Goal: Task Accomplishment & Management: Manage account settings

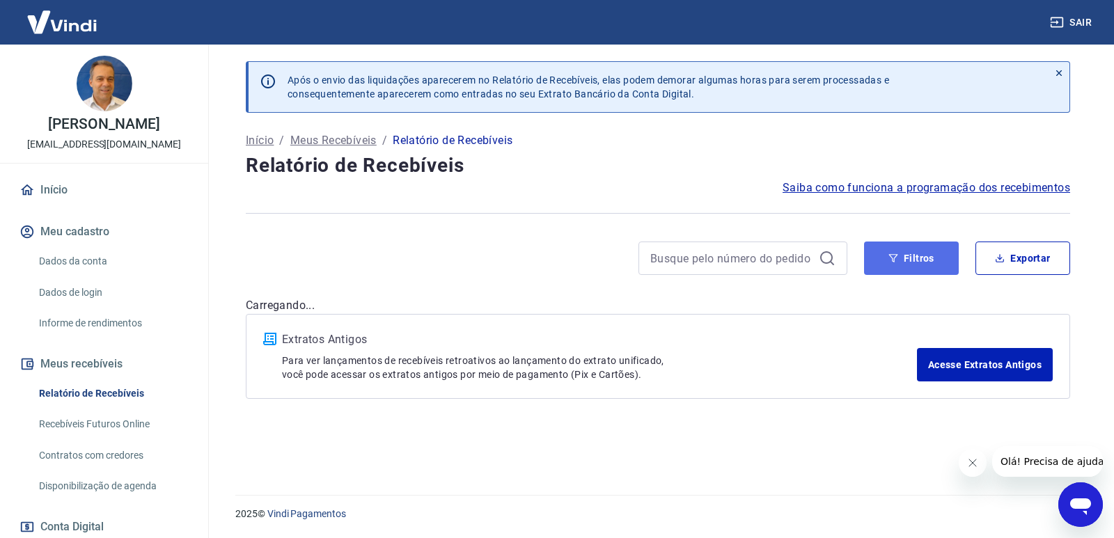
click at [894, 269] on button "Filtros" at bounding box center [911, 258] width 95 height 33
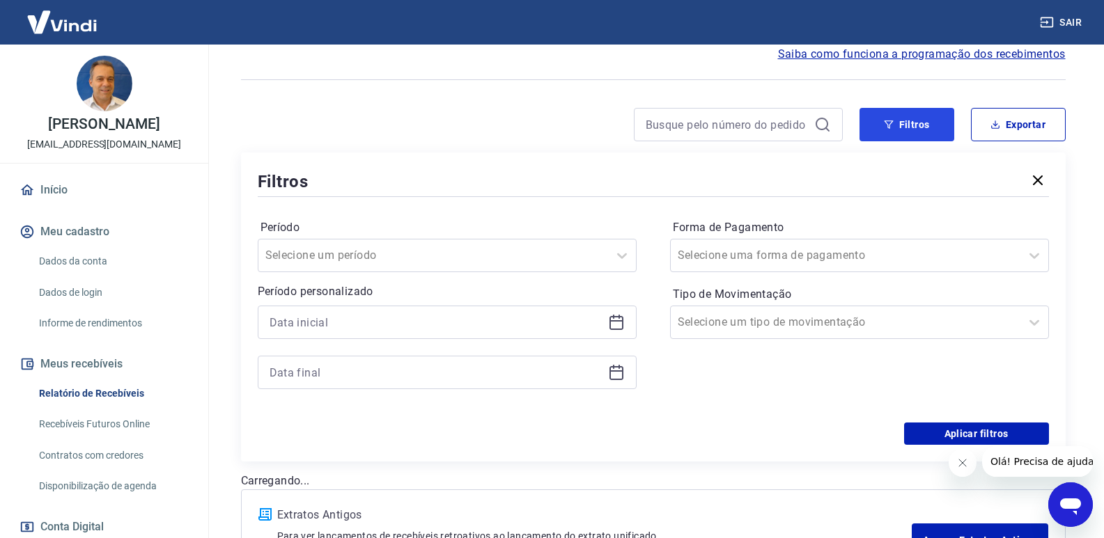
scroll to position [247, 0]
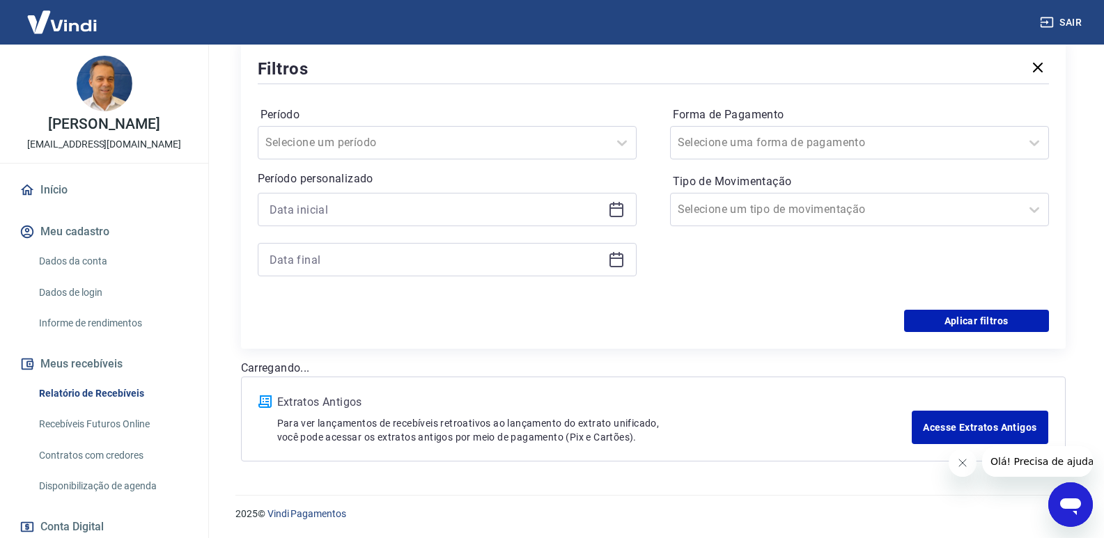
click at [623, 213] on icon at bounding box center [616, 209] width 17 height 17
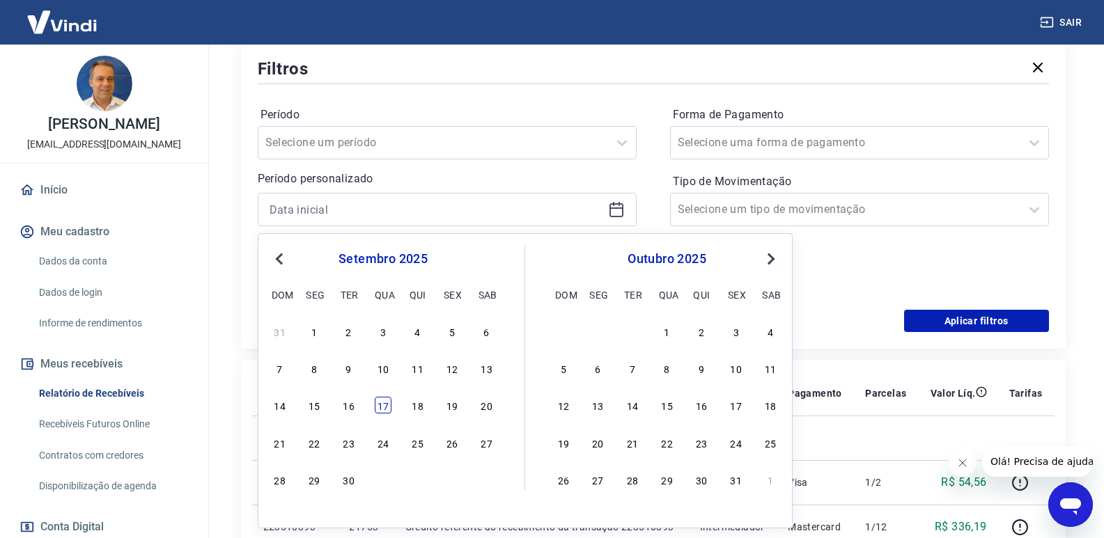
click at [384, 405] on div "17" at bounding box center [383, 405] width 17 height 17
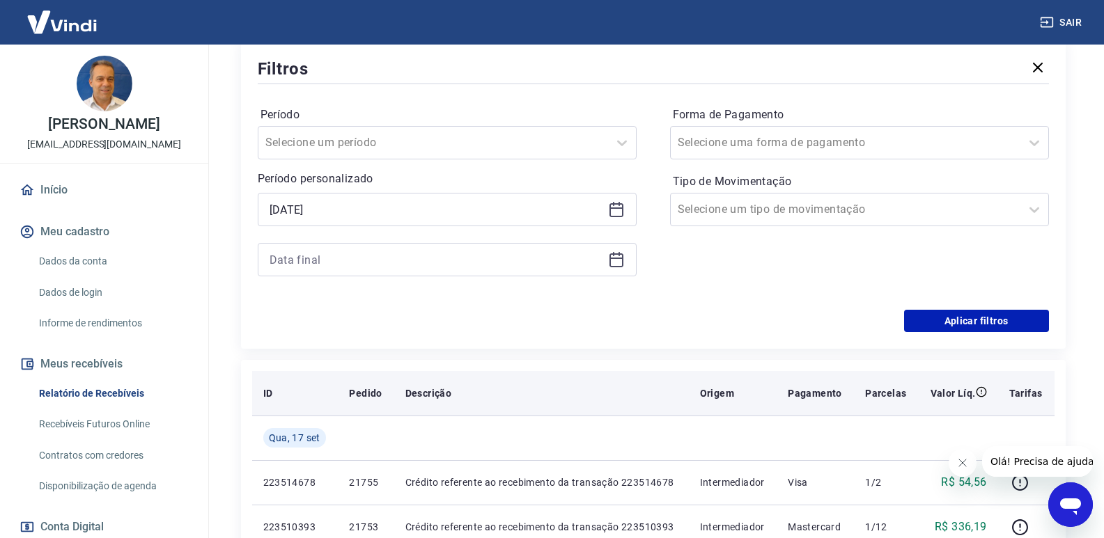
click at [357, 405] on th "Pedido" at bounding box center [366, 393] width 56 height 45
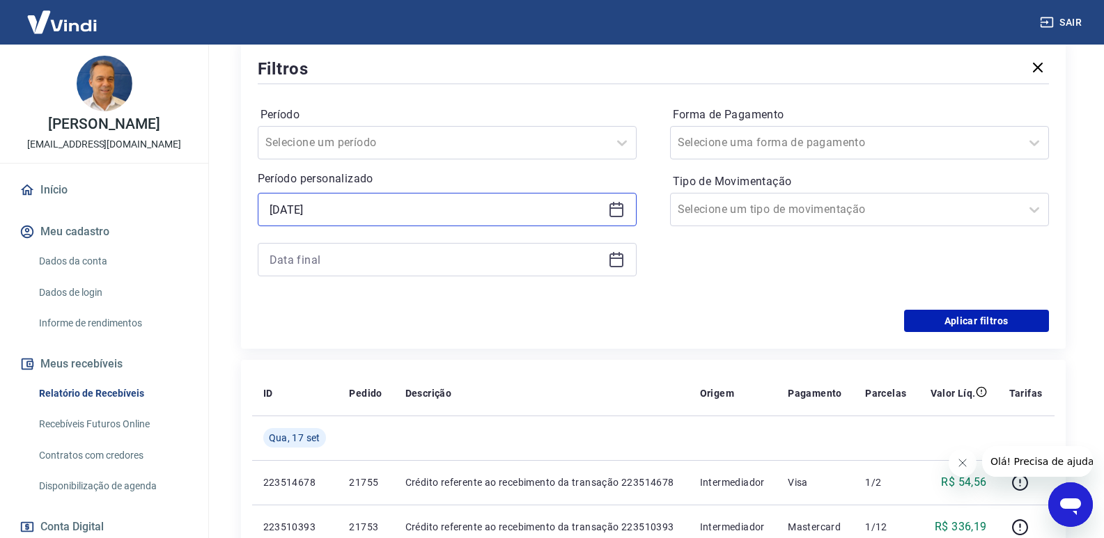
click at [399, 208] on input "[DATE]" at bounding box center [436, 209] width 333 height 21
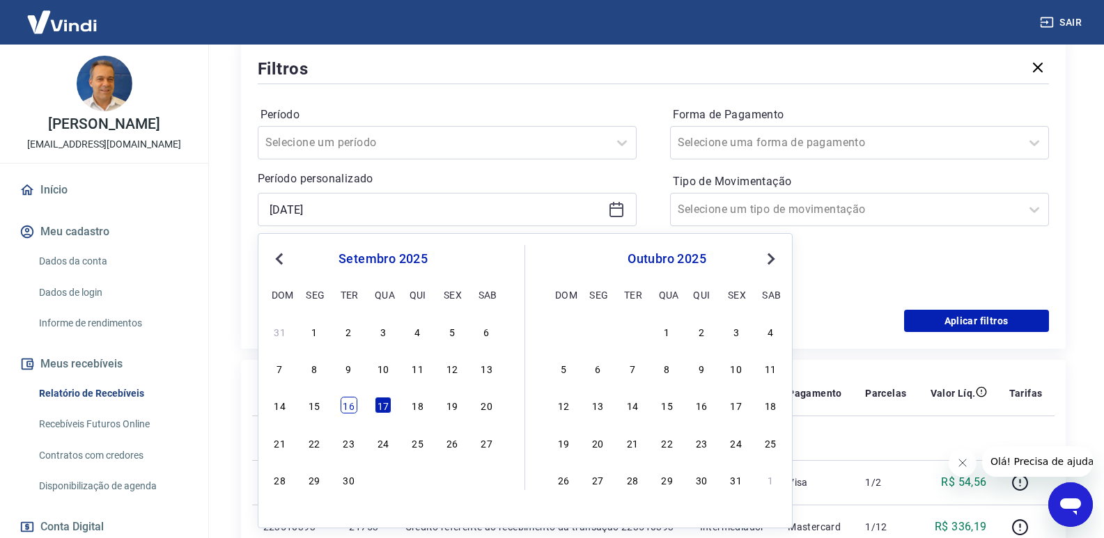
click at [348, 408] on div "16" at bounding box center [349, 405] width 17 height 17
type input "[DATE]"
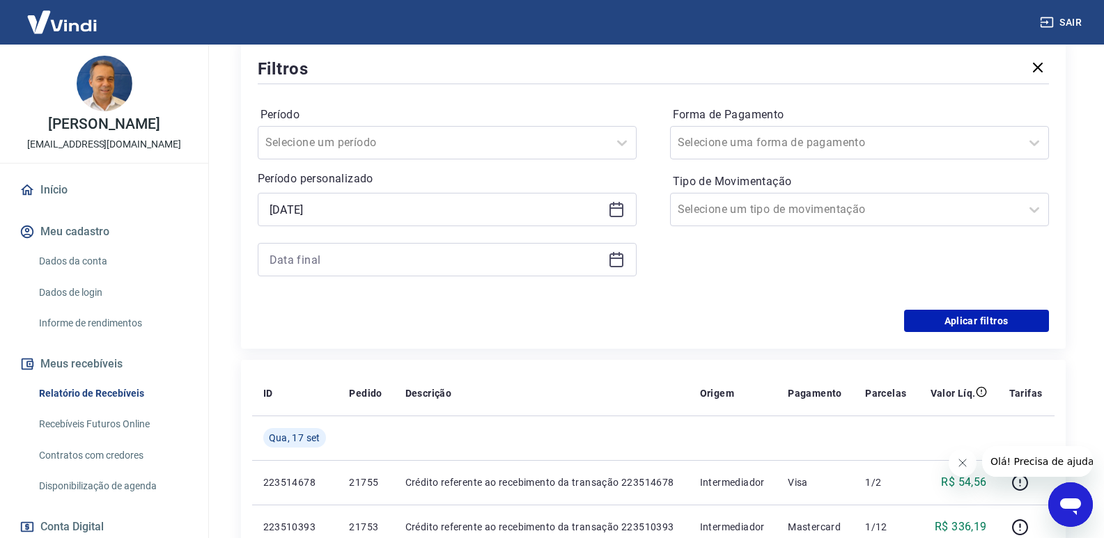
click at [608, 260] on icon at bounding box center [616, 259] width 17 height 17
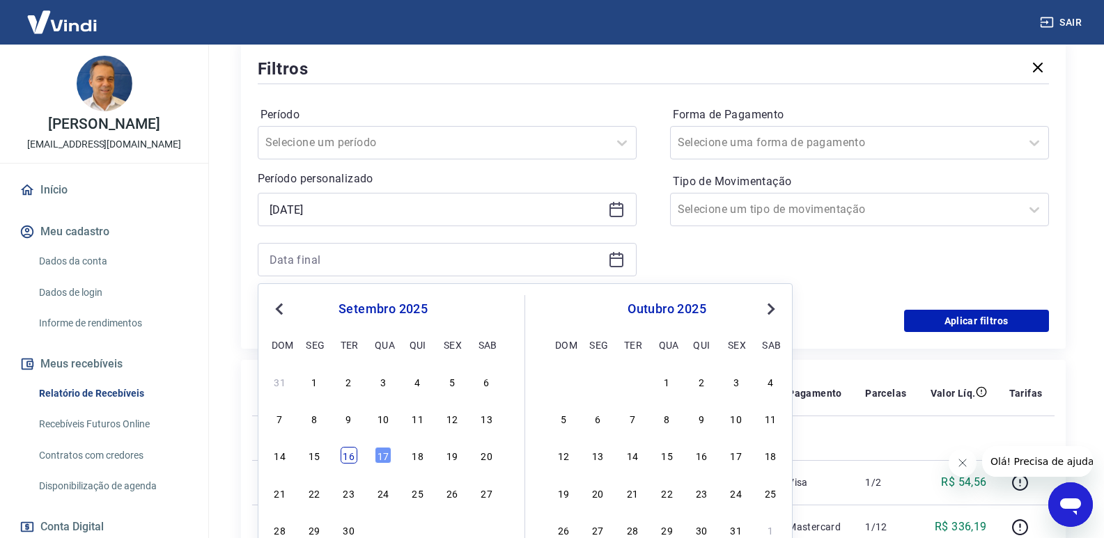
click at [350, 456] on div "16" at bounding box center [349, 455] width 17 height 17
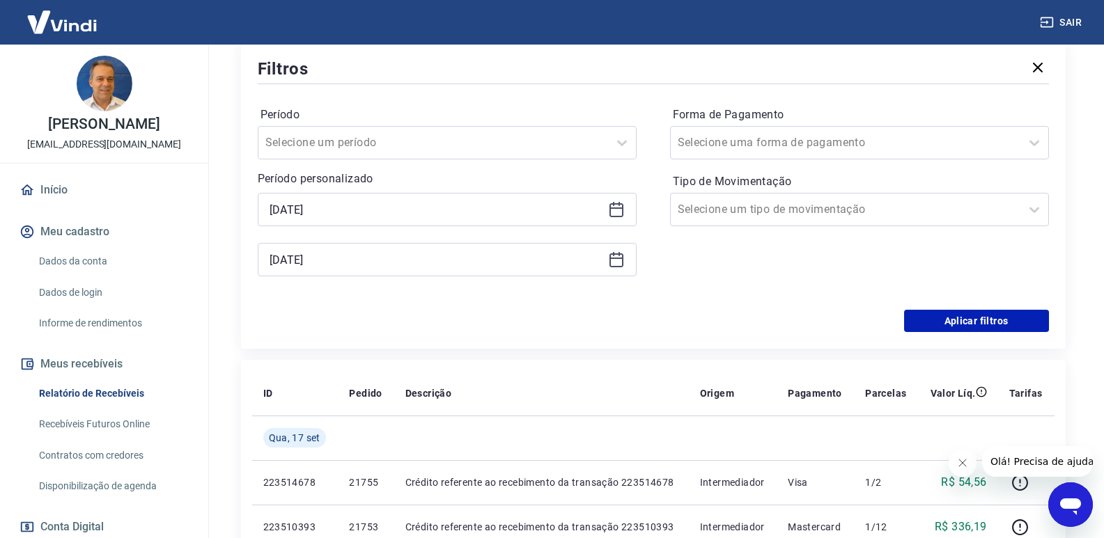
type input "[DATE]"
click at [997, 327] on button "Aplicar filtros" at bounding box center [976, 321] width 145 height 22
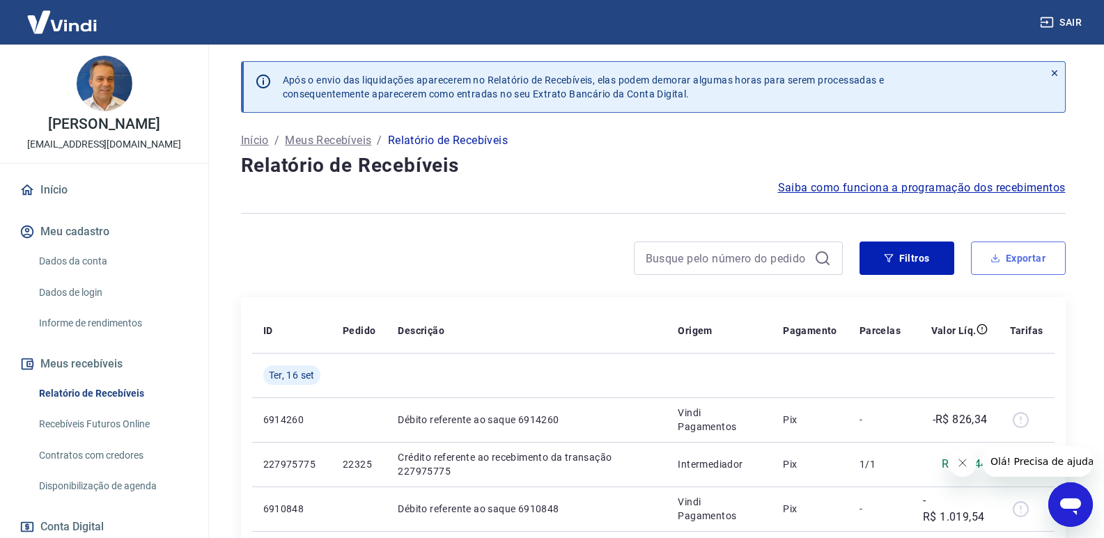
click at [1049, 258] on button "Exportar" at bounding box center [1018, 258] width 95 height 33
type input "[DATE]"
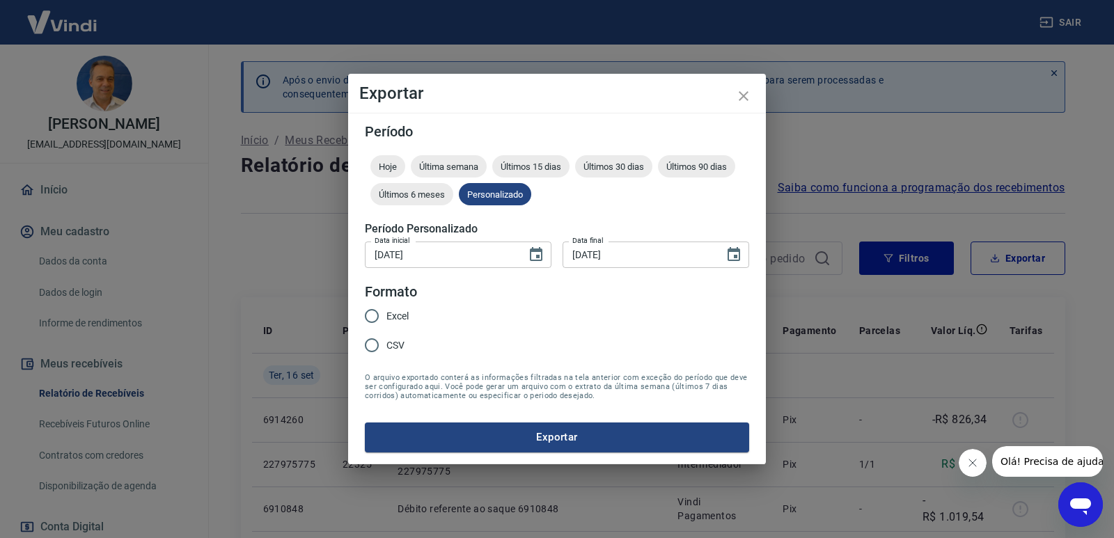
click at [375, 311] on input "Excel" at bounding box center [371, 316] width 29 height 29
radio input "true"
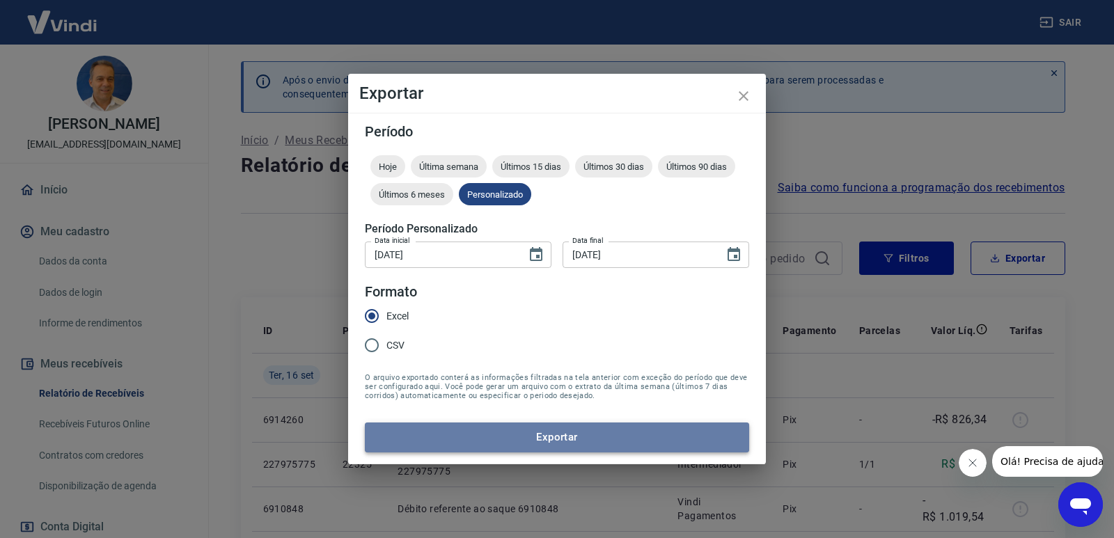
click at [501, 440] on button "Exportar" at bounding box center [557, 437] width 384 height 29
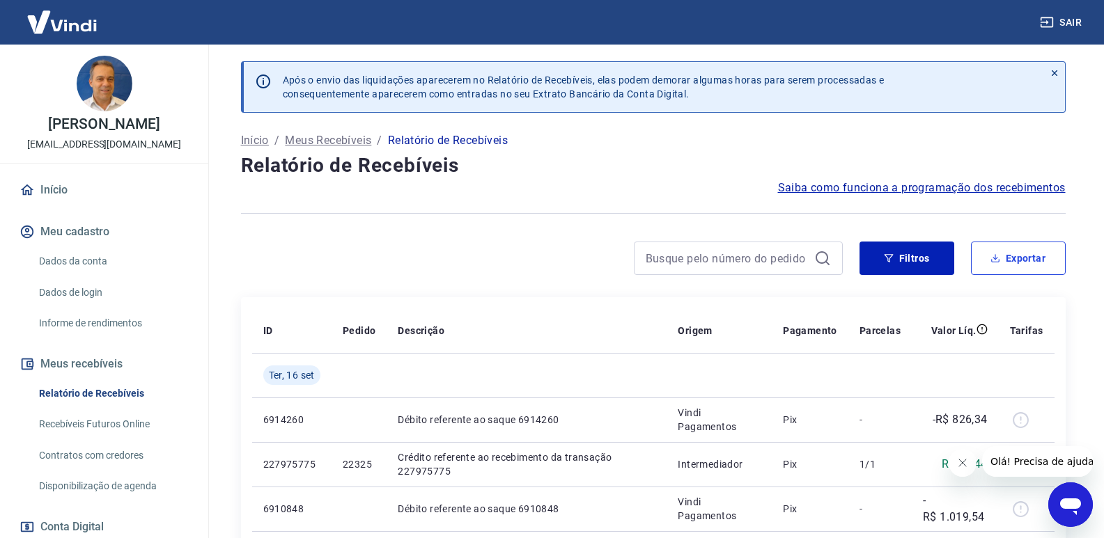
scroll to position [189, 0]
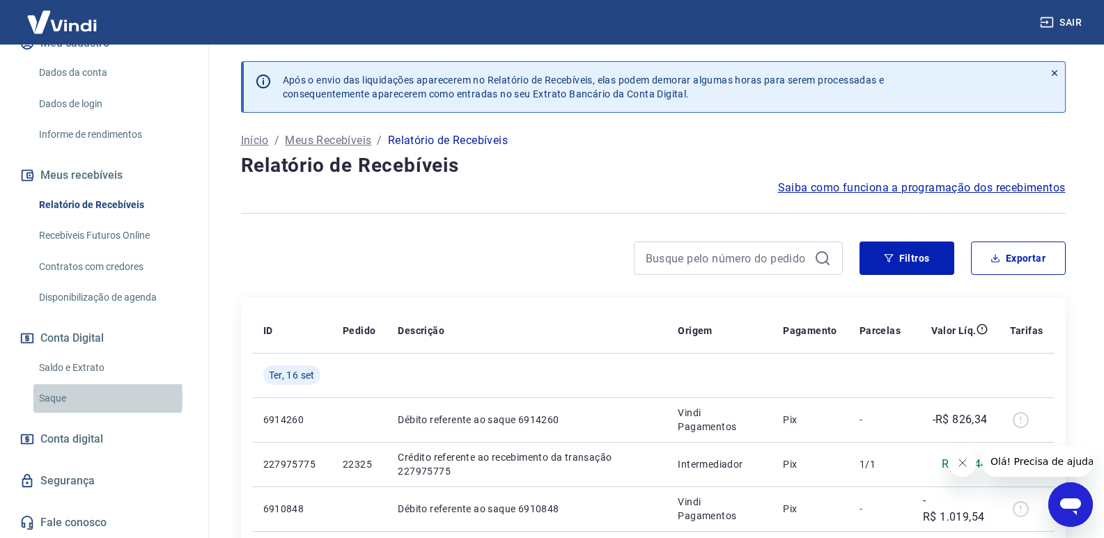
click at [52, 398] on link "Saque" at bounding box center [112, 398] width 158 height 29
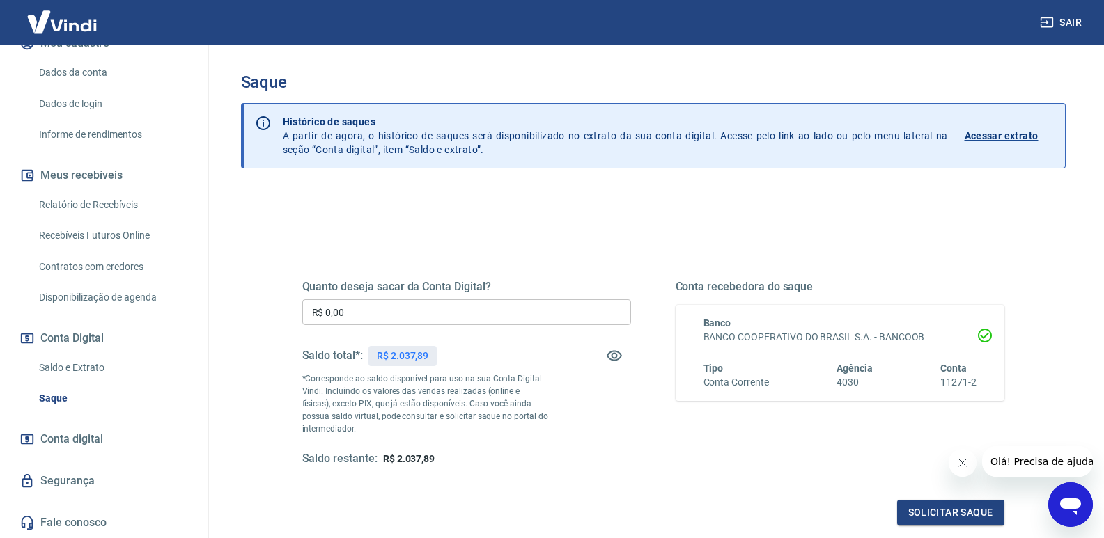
click at [89, 366] on link "Saldo e Extrato" at bounding box center [112, 368] width 158 height 29
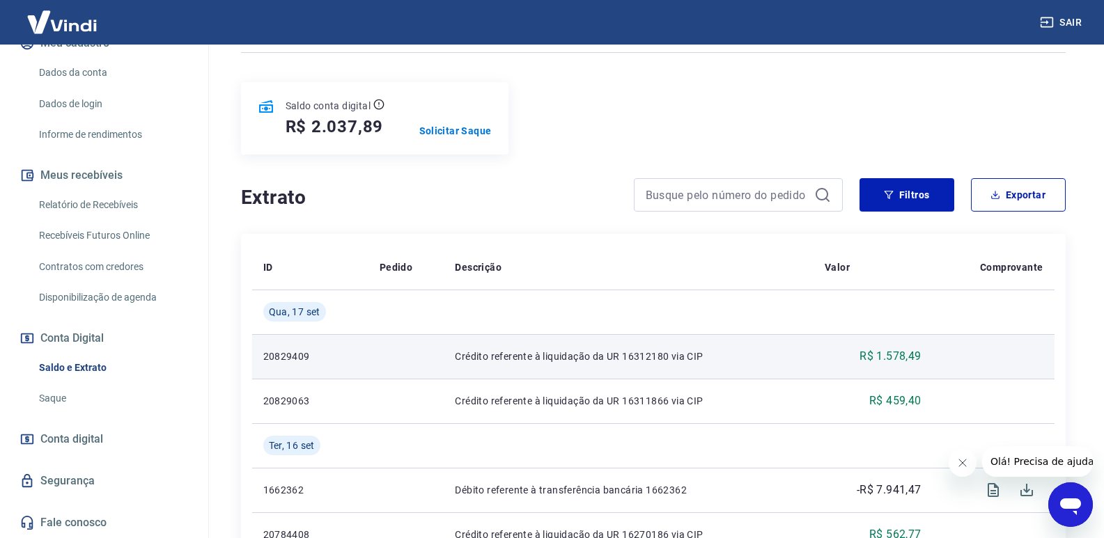
scroll to position [70, 0]
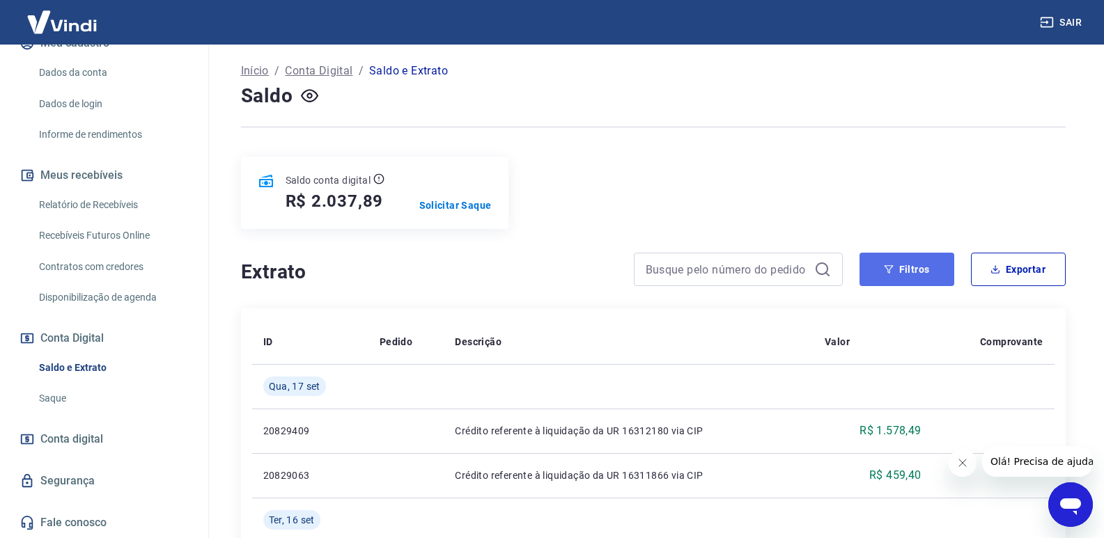
click at [931, 270] on button "Filtros" at bounding box center [907, 269] width 95 height 33
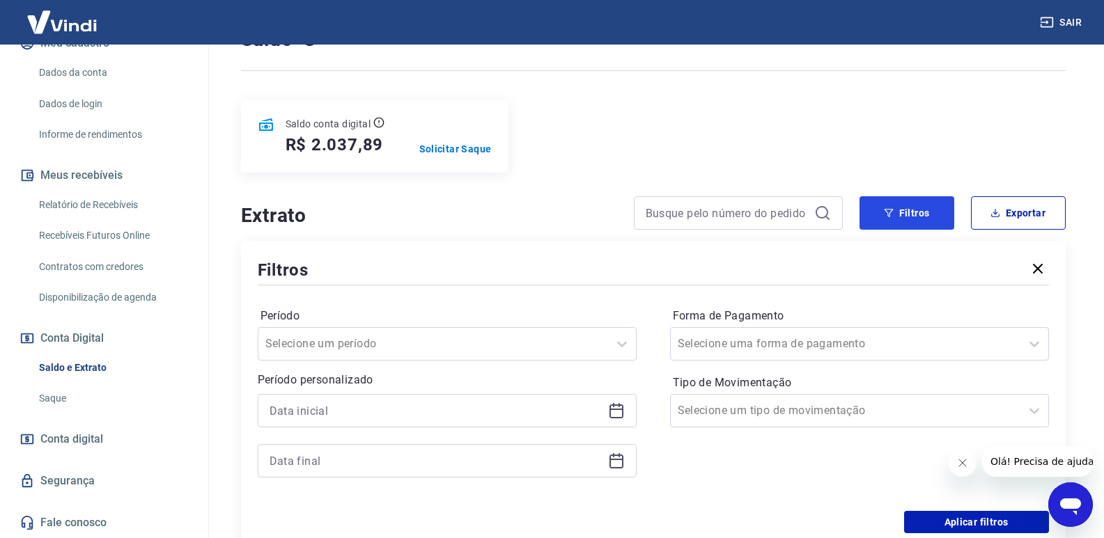
scroll to position [209, 0]
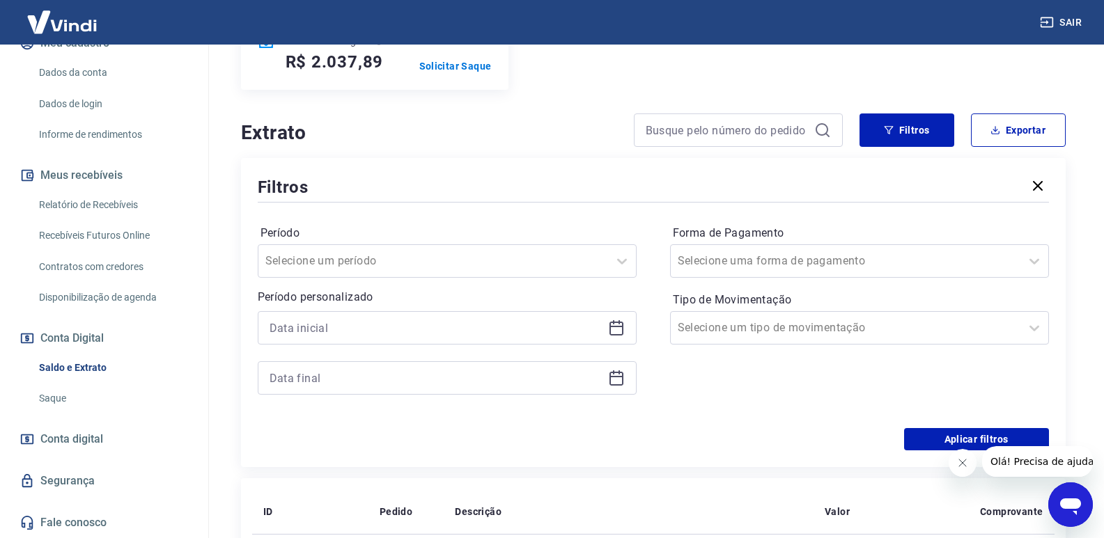
click at [621, 327] on icon at bounding box center [616, 326] width 14 height 1
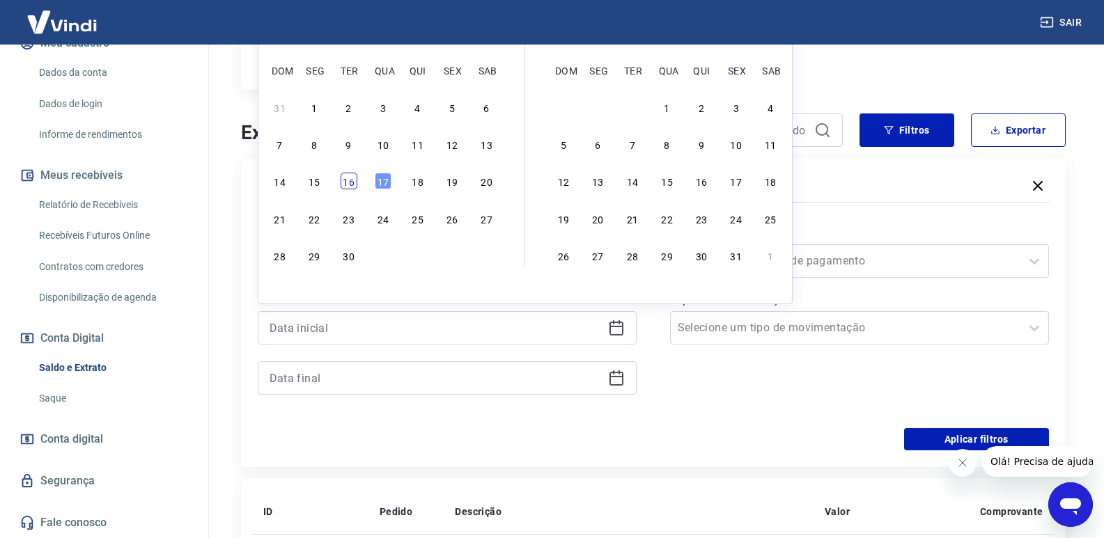
click at [351, 183] on div "16" at bounding box center [349, 181] width 17 height 17
type input "[DATE]"
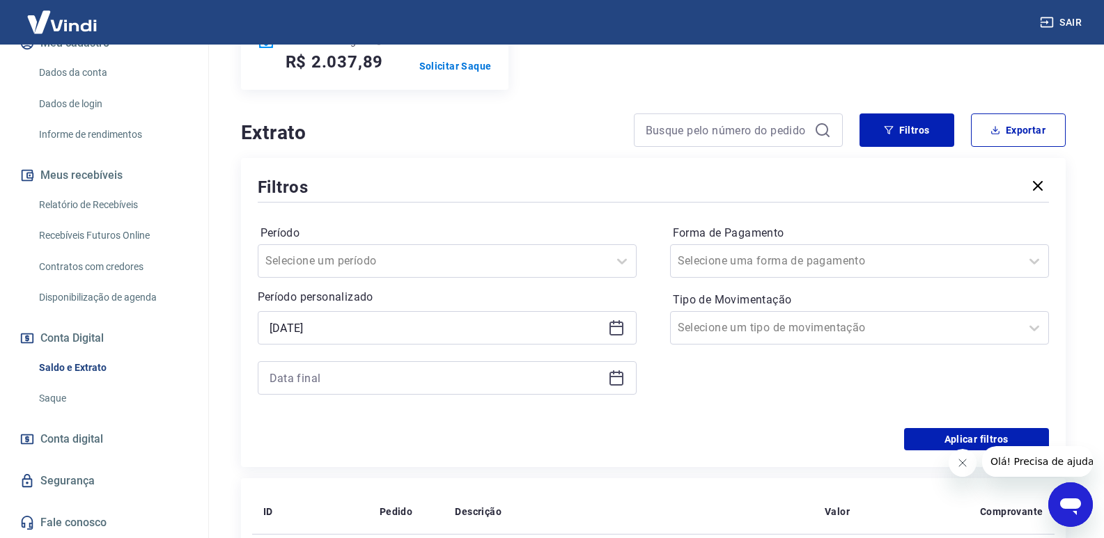
click at [618, 384] on icon at bounding box center [616, 378] width 17 height 17
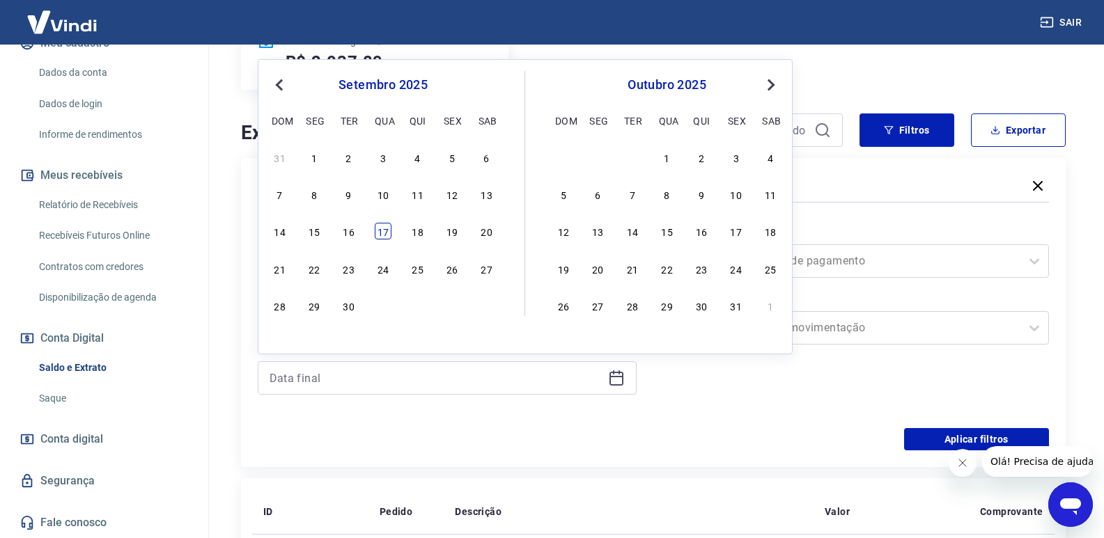
click at [390, 233] on div "17" at bounding box center [383, 231] width 17 height 17
type input "[DATE]"
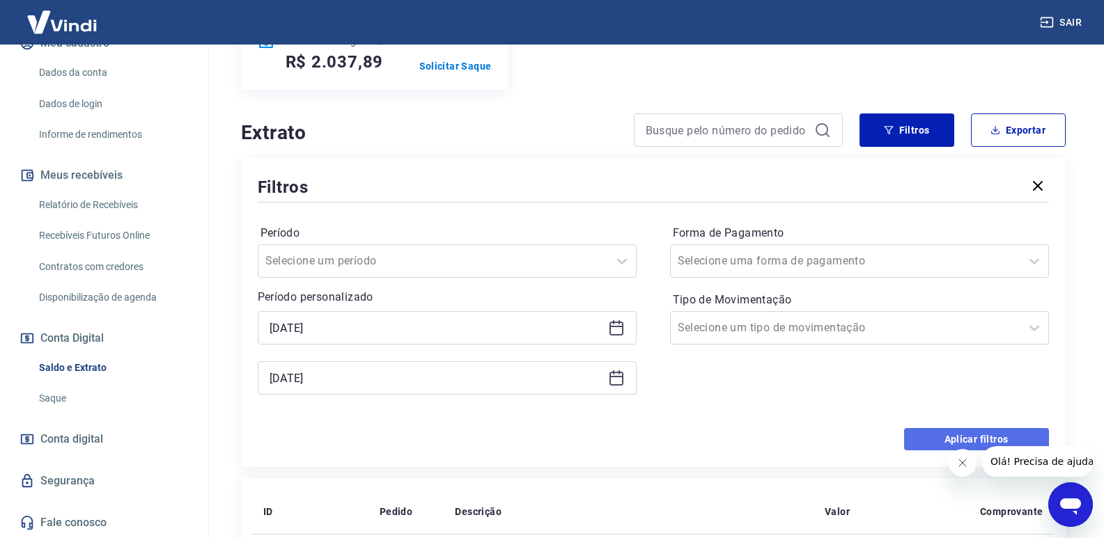
click at [969, 433] on button "Aplicar filtros" at bounding box center [976, 439] width 145 height 22
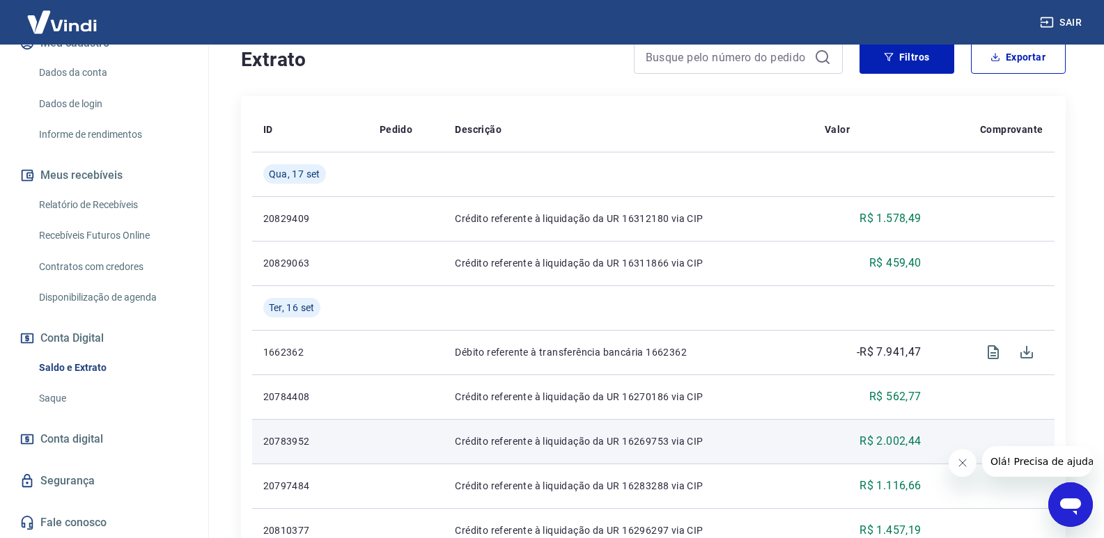
scroll to position [146, 0]
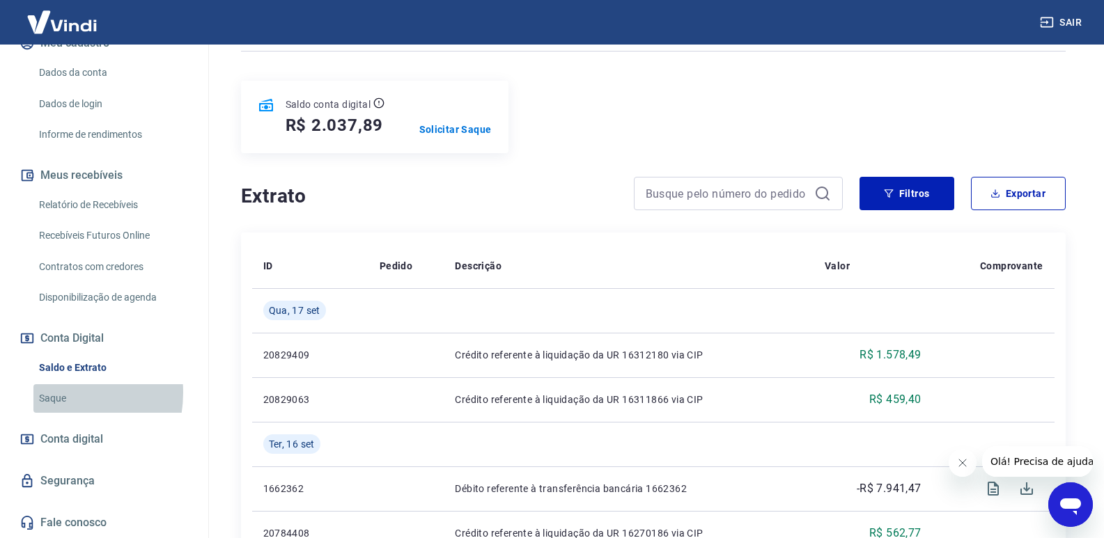
click at [49, 393] on link "Saque" at bounding box center [112, 398] width 158 height 29
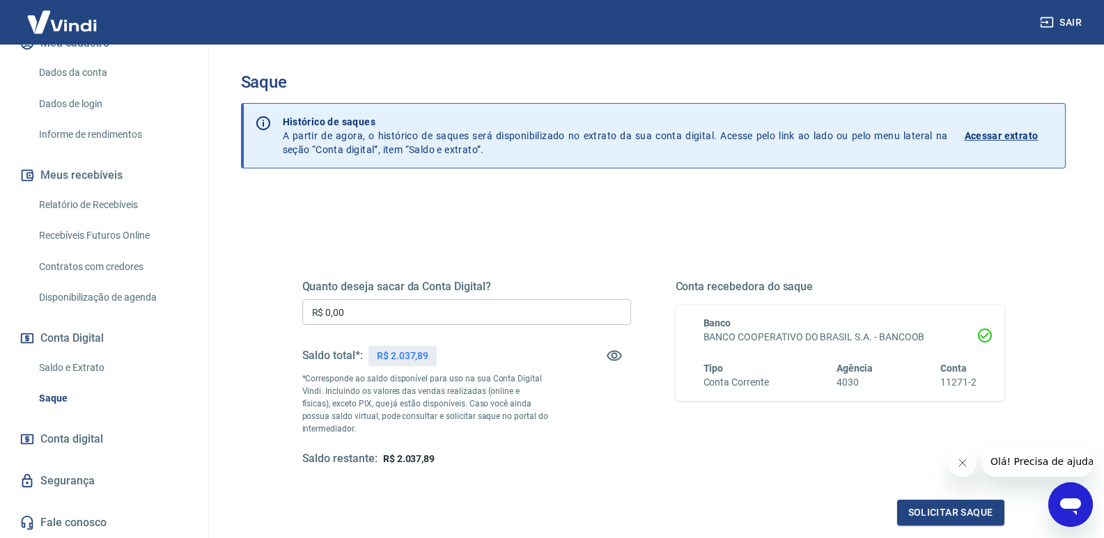
click at [439, 309] on input "R$ 0,00" at bounding box center [466, 313] width 329 height 26
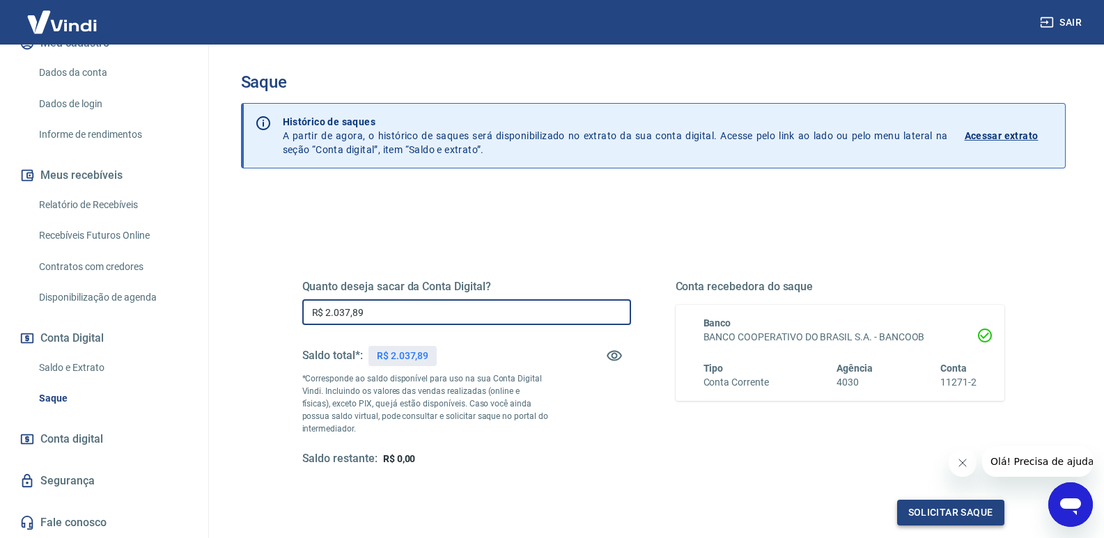
type input "R$ 2.037,89"
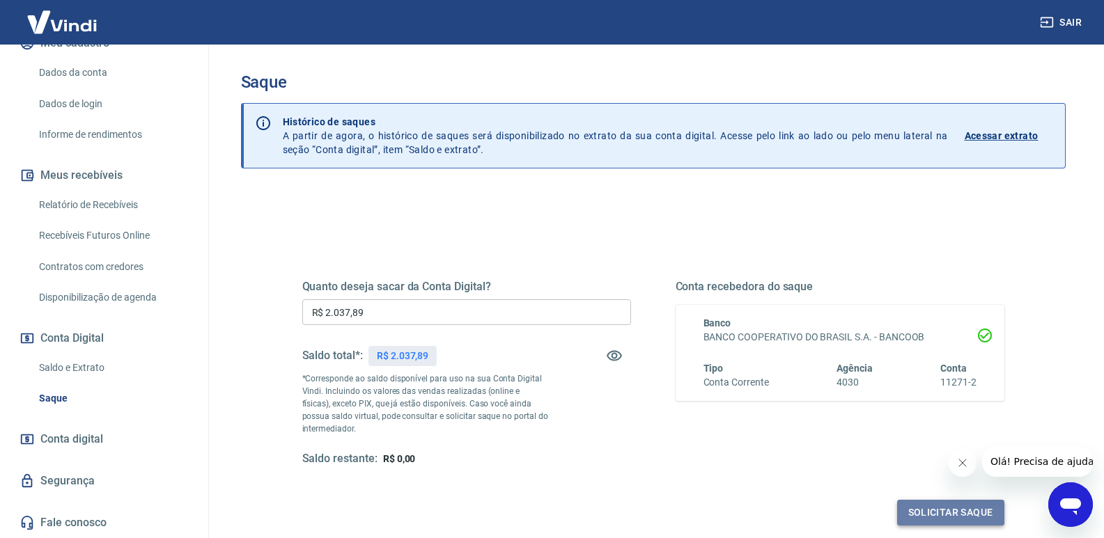
click at [945, 513] on button "Solicitar saque" at bounding box center [950, 513] width 107 height 26
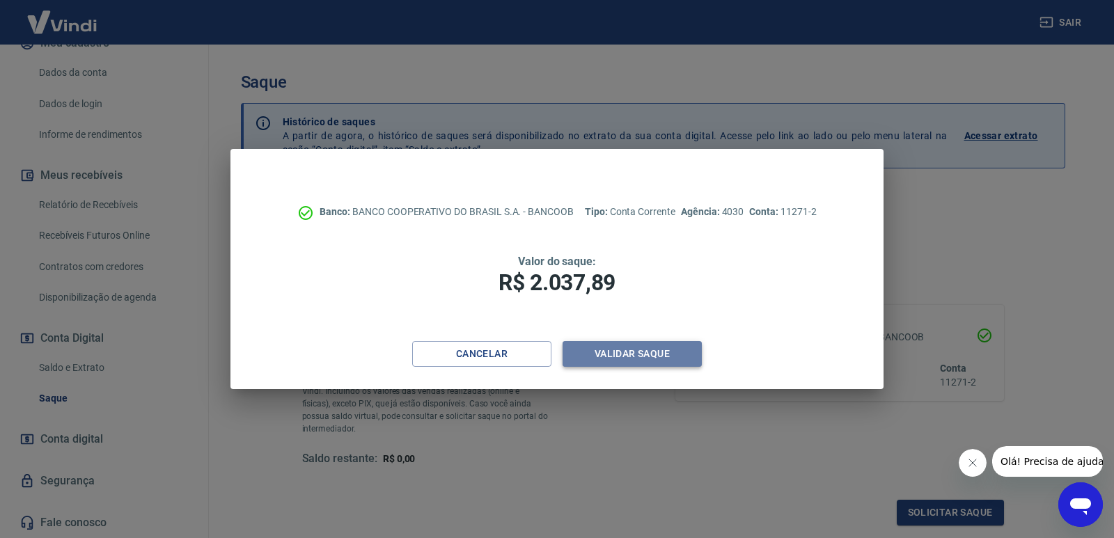
click at [655, 356] on button "Validar saque" at bounding box center [632, 354] width 139 height 26
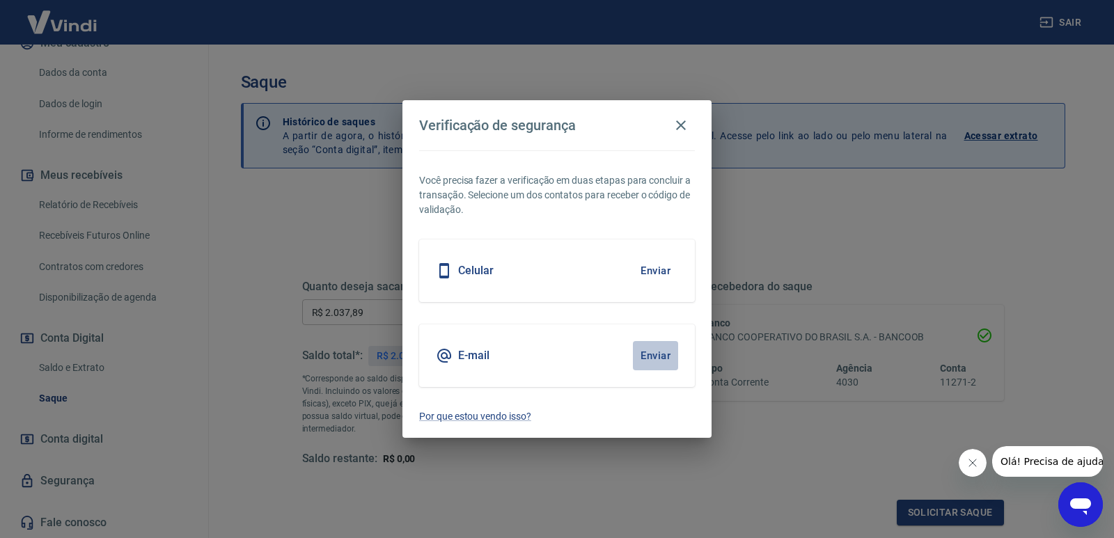
click at [648, 354] on button "Enviar" at bounding box center [655, 355] width 45 height 29
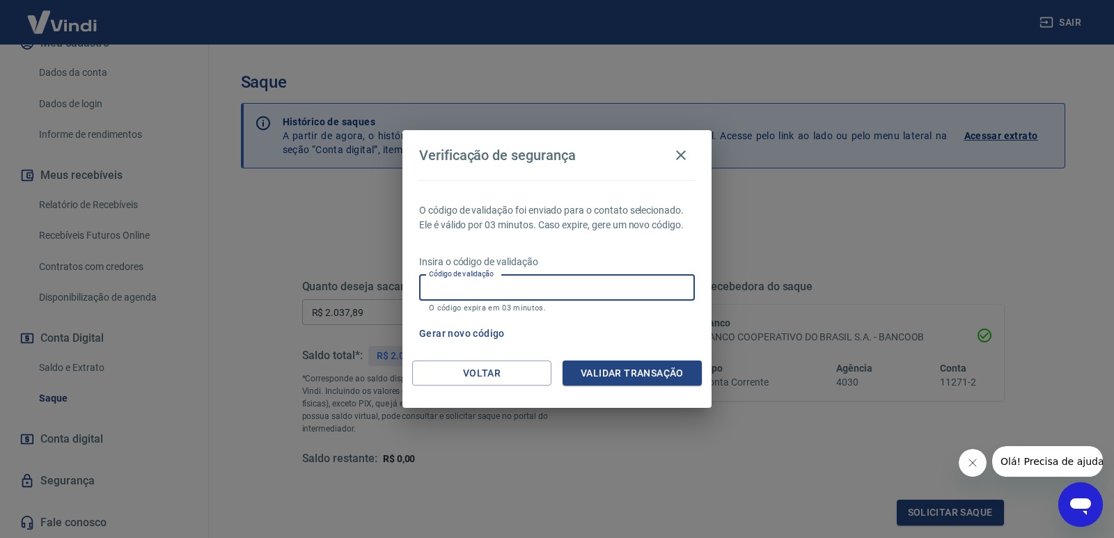
click at [456, 289] on input "Código de validação" at bounding box center [557, 288] width 276 height 26
type input "252976"
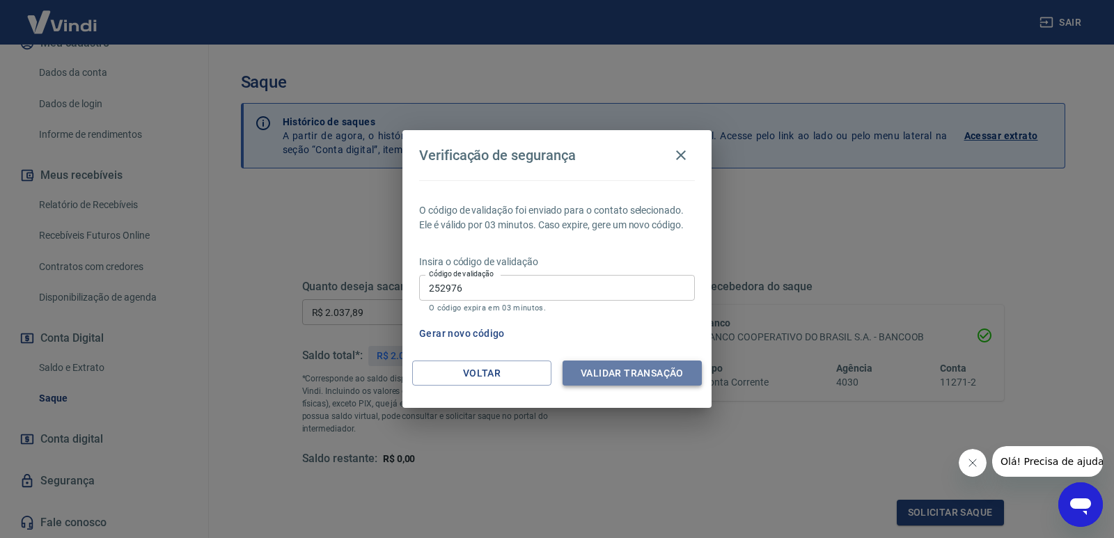
click at [671, 368] on button "Validar transação" at bounding box center [632, 374] width 139 height 26
